Goal: Information Seeking & Learning: Learn about a topic

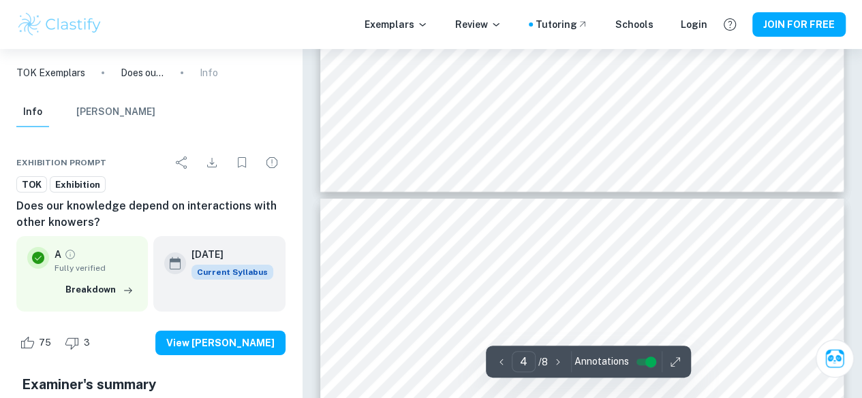
scroll to position [2270, 0]
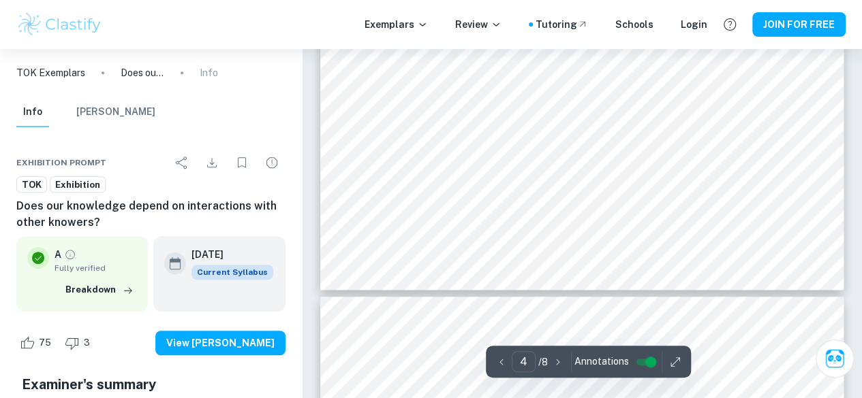
type input "5"
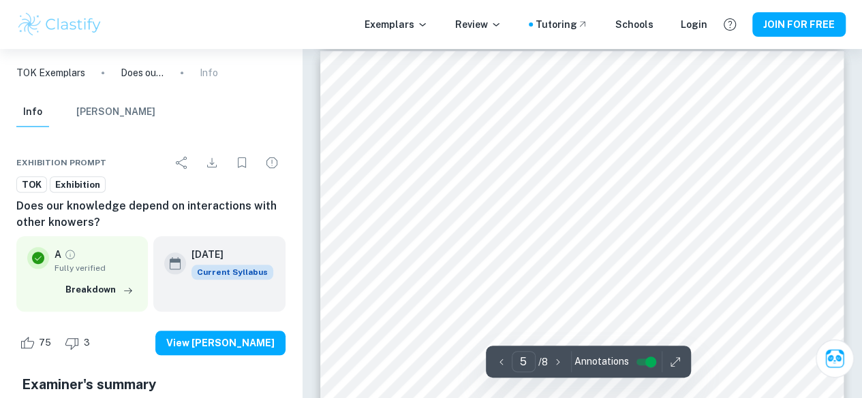
scroll to position [3162, 0]
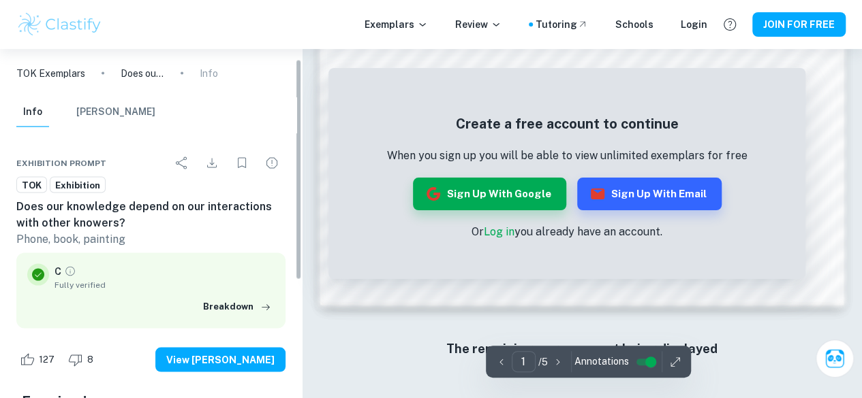
scroll to position [25, 0]
